Goal: Task Accomplishment & Management: Use online tool/utility

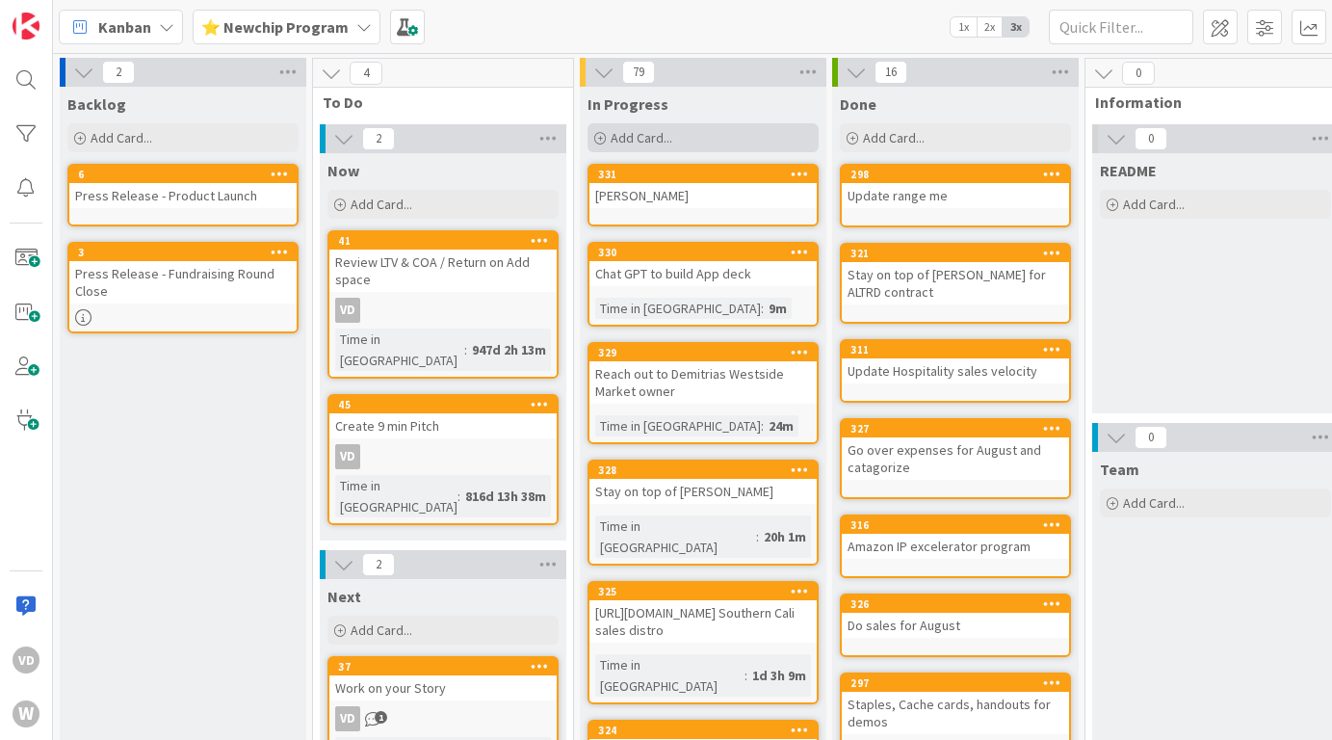
click at [637, 129] on span "Add Card..." at bounding box center [642, 137] width 62 height 17
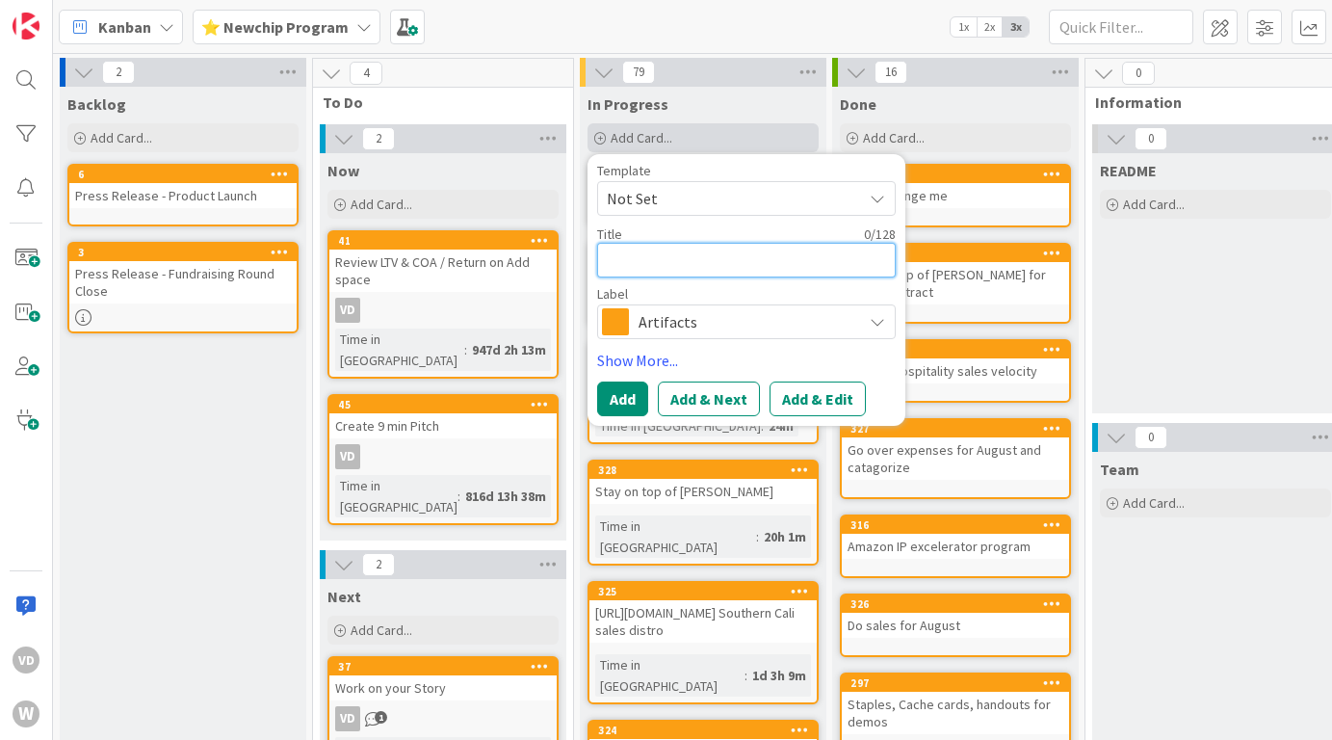
type textarea "s"
type textarea "x"
type textarea "se"
type textarea "x"
type textarea "set"
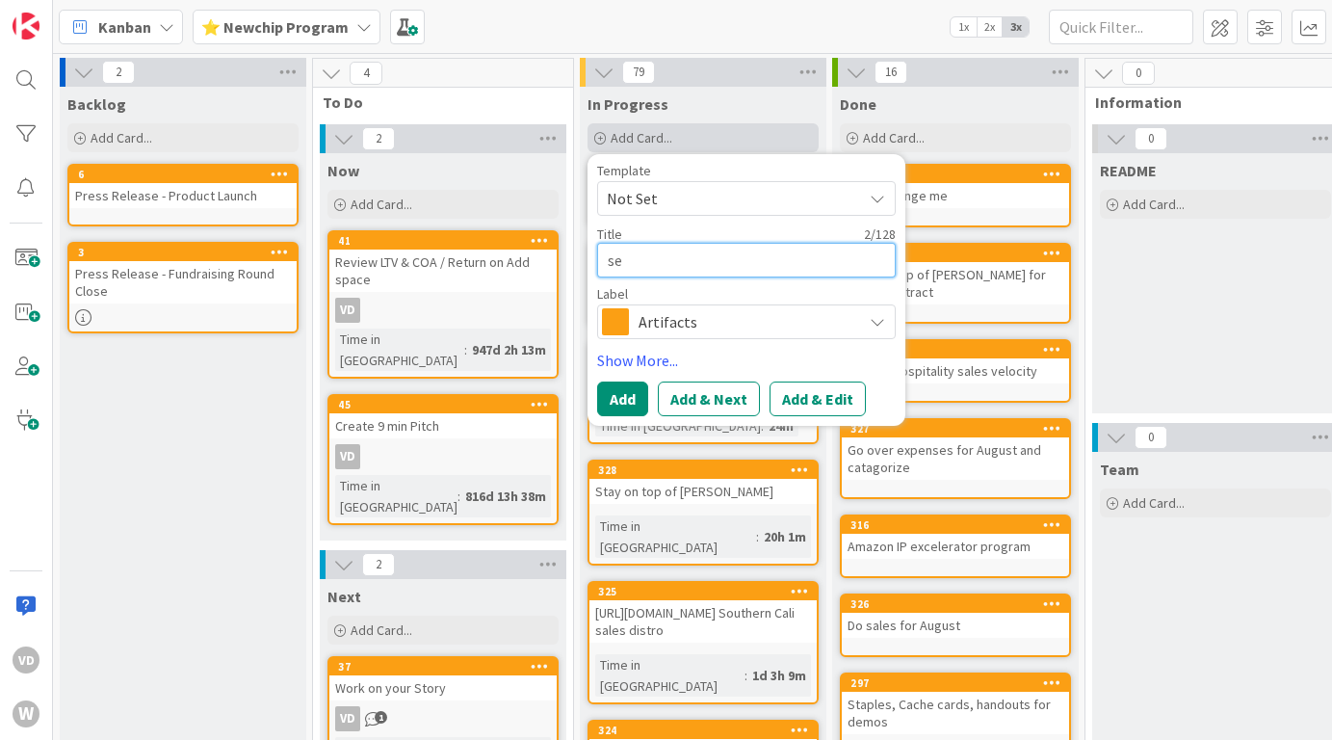
type textarea "x"
type textarea "set"
type textarea "x"
type textarea "set u"
type textarea "x"
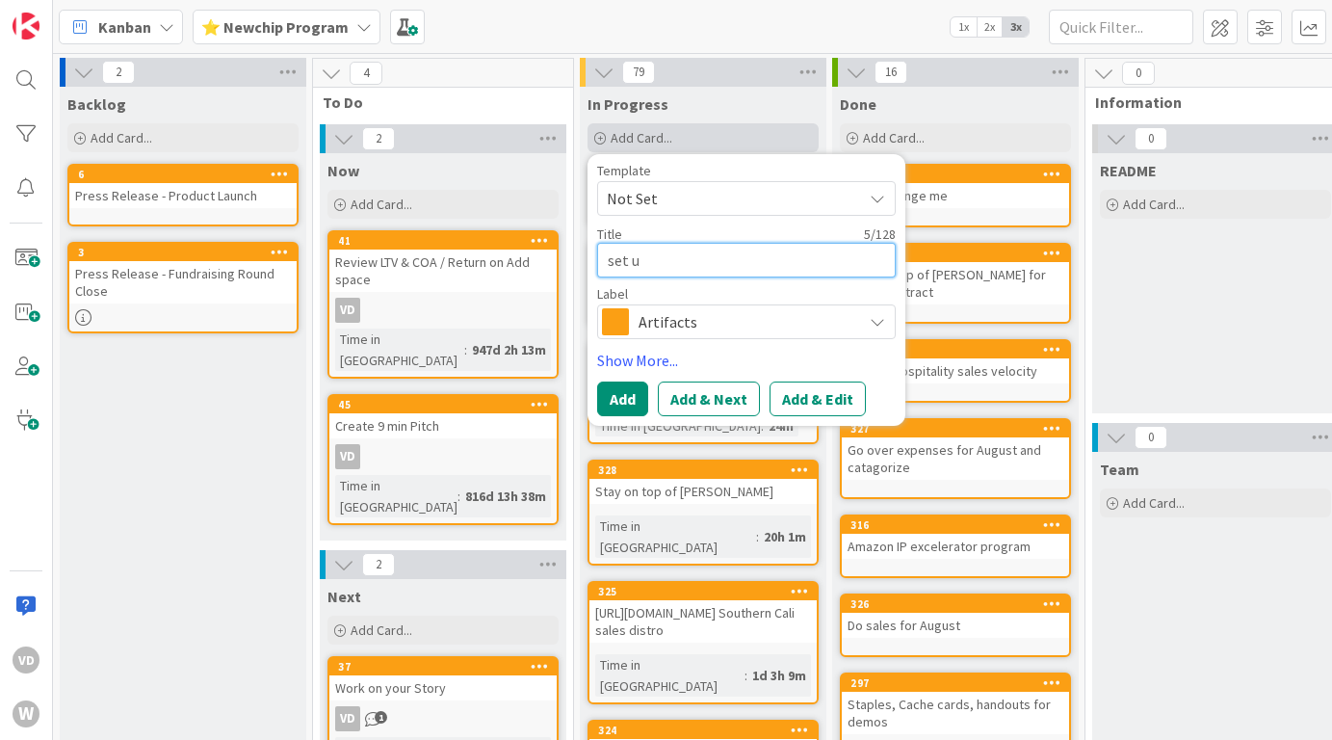
type textarea "set up"
type textarea "x"
type textarea "set up"
type textarea "x"
type textarea "set up S"
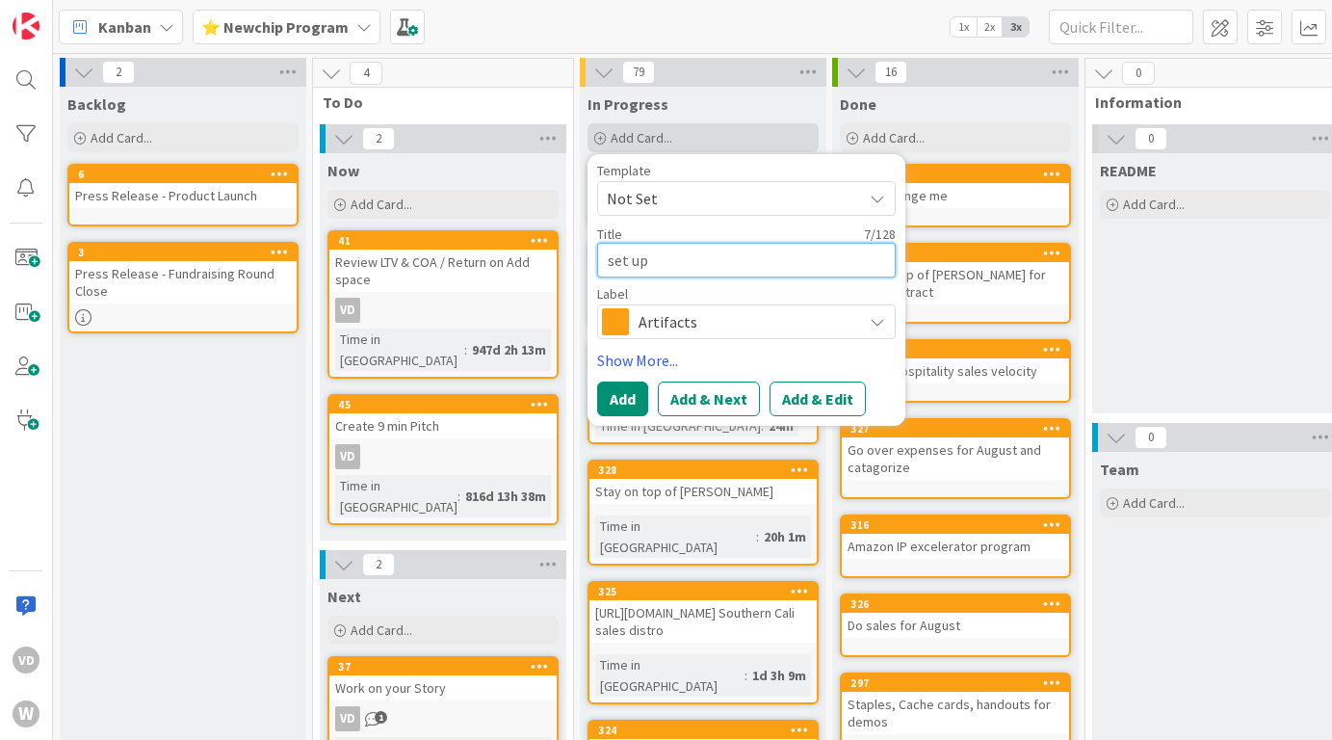
type textarea "x"
type textarea "set up SL"
type textarea "x"
type textarea "set up SLA"
type textarea "x"
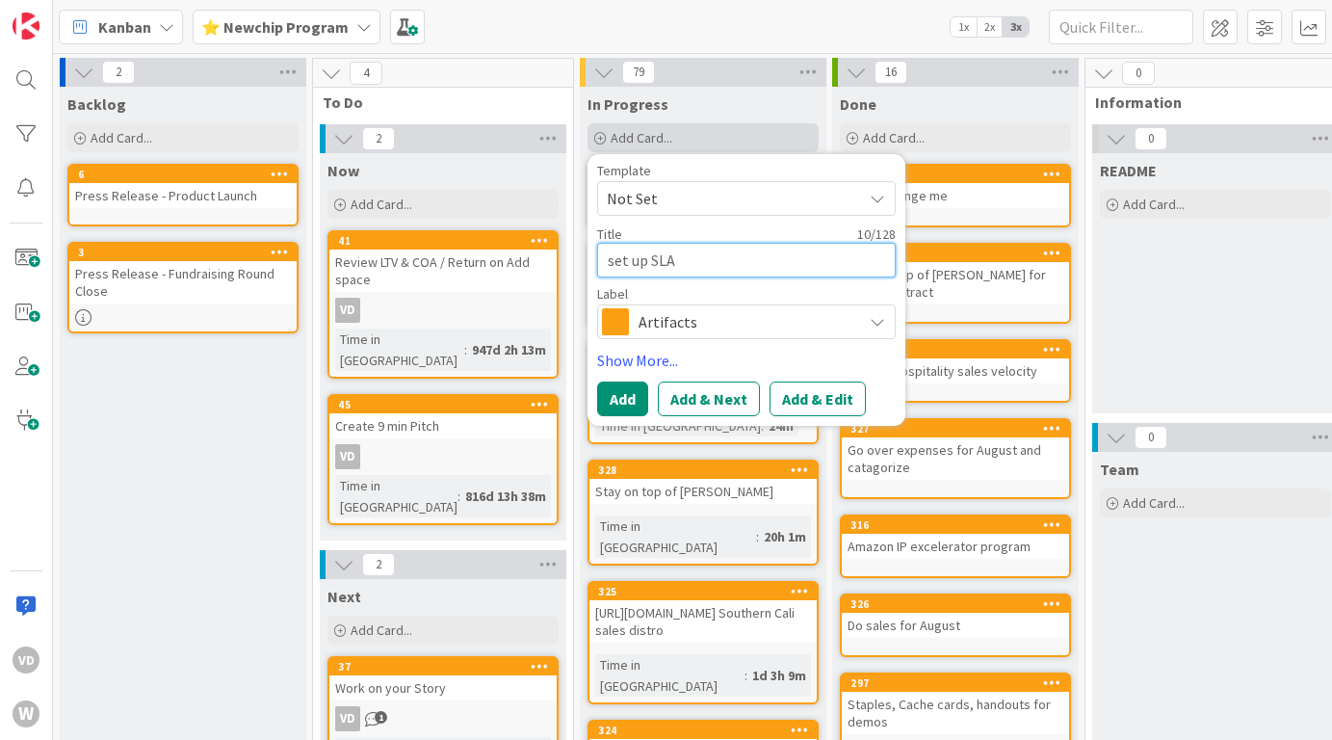
type textarea "set up SLAC"
type textarea "x"
type textarea "set up SLACK"
type textarea "x"
type textarea "set up SLACK"
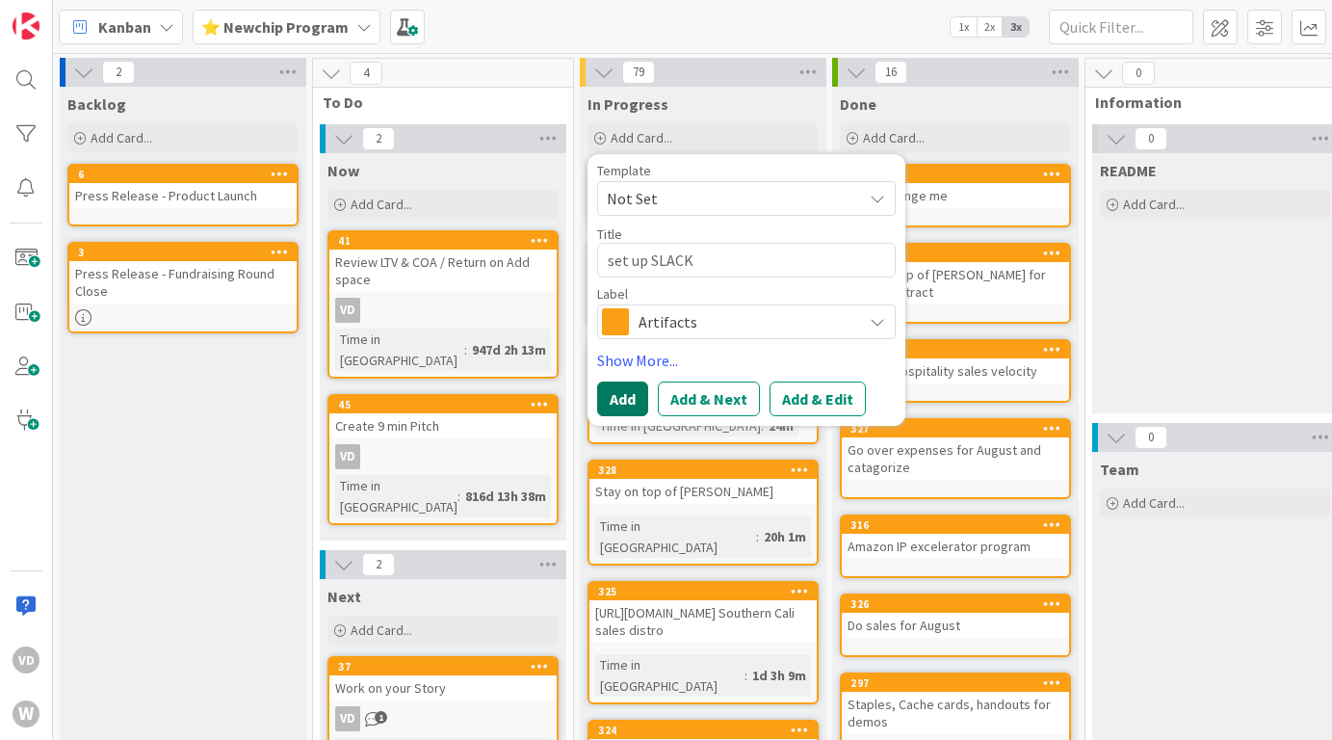
click at [623, 394] on button "Add" at bounding box center [622, 398] width 51 height 35
